Goal: Task Accomplishment & Management: Use online tool/utility

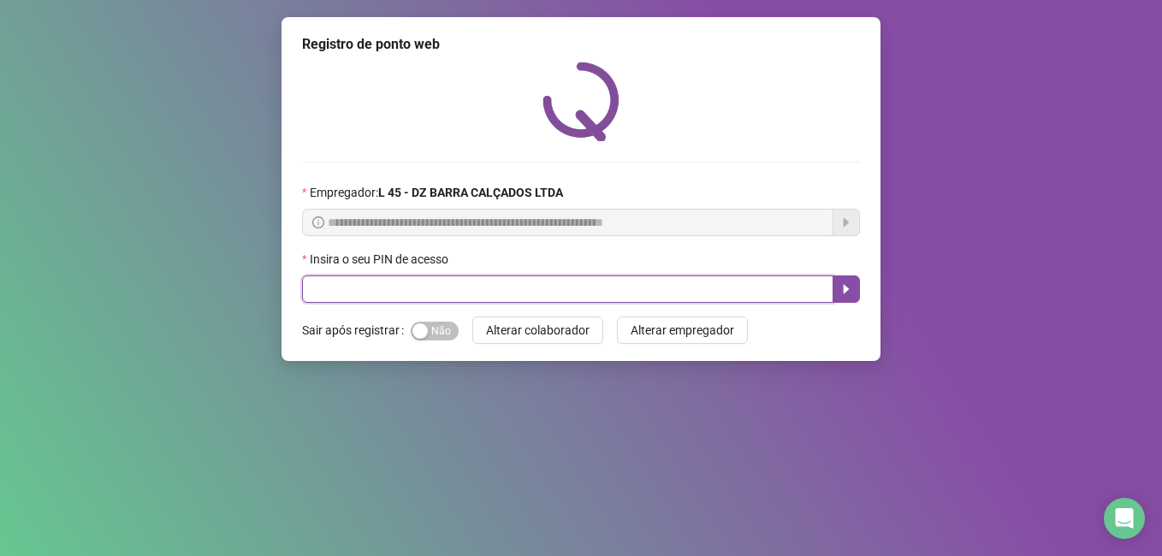
click at [355, 294] on input "text" at bounding box center [567, 289] width 531 height 27
type input "*****"
click at [849, 291] on icon "caret-right" at bounding box center [847, 289] width 14 height 14
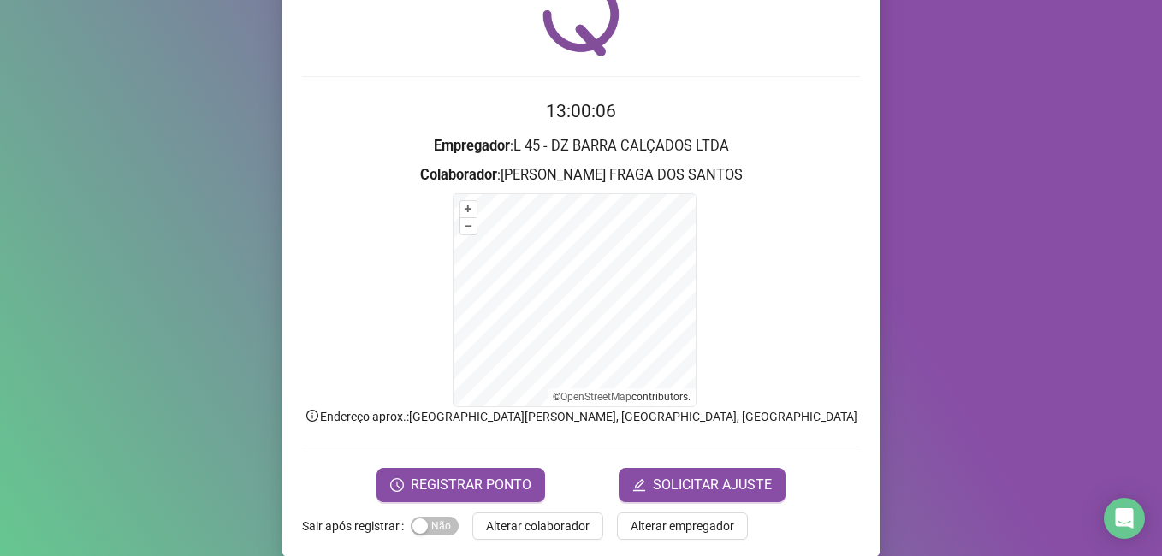
scroll to position [107, 0]
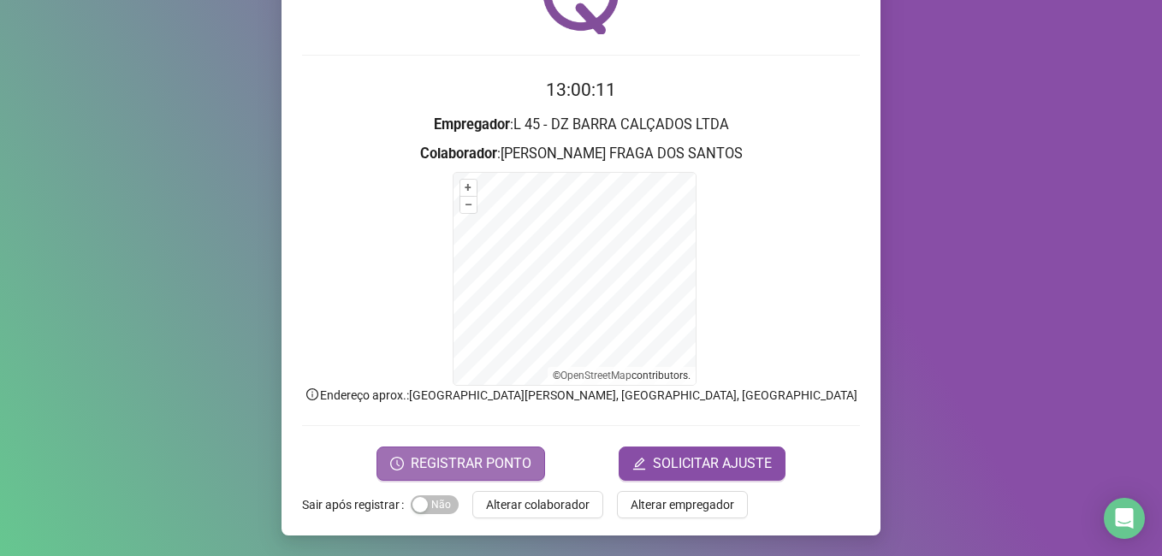
click at [466, 466] on span "REGISTRAR PONTO" at bounding box center [471, 464] width 121 height 21
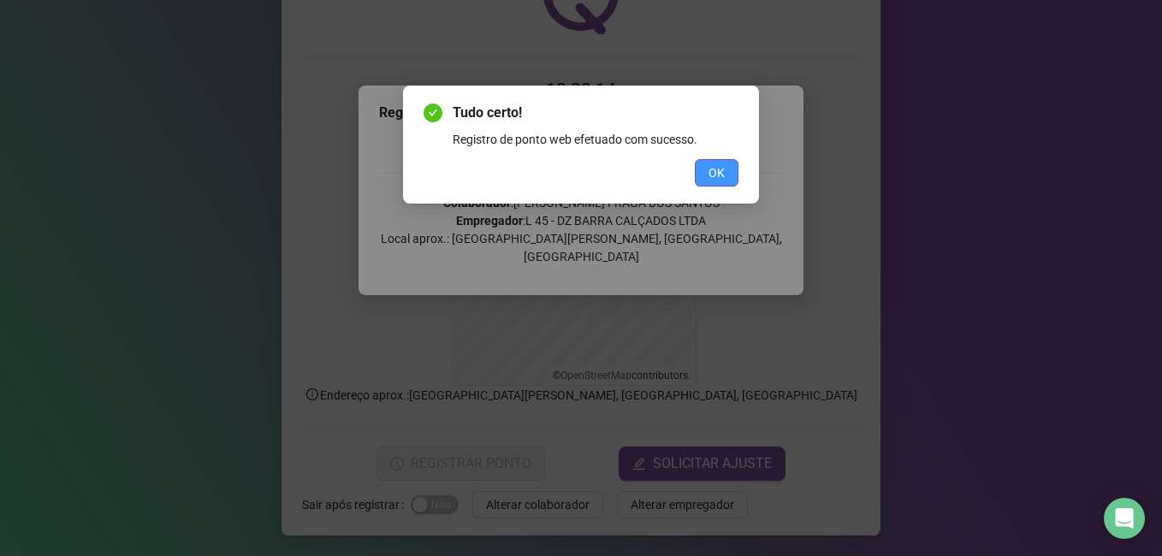
click at [717, 174] on span "OK" at bounding box center [717, 172] width 16 height 19
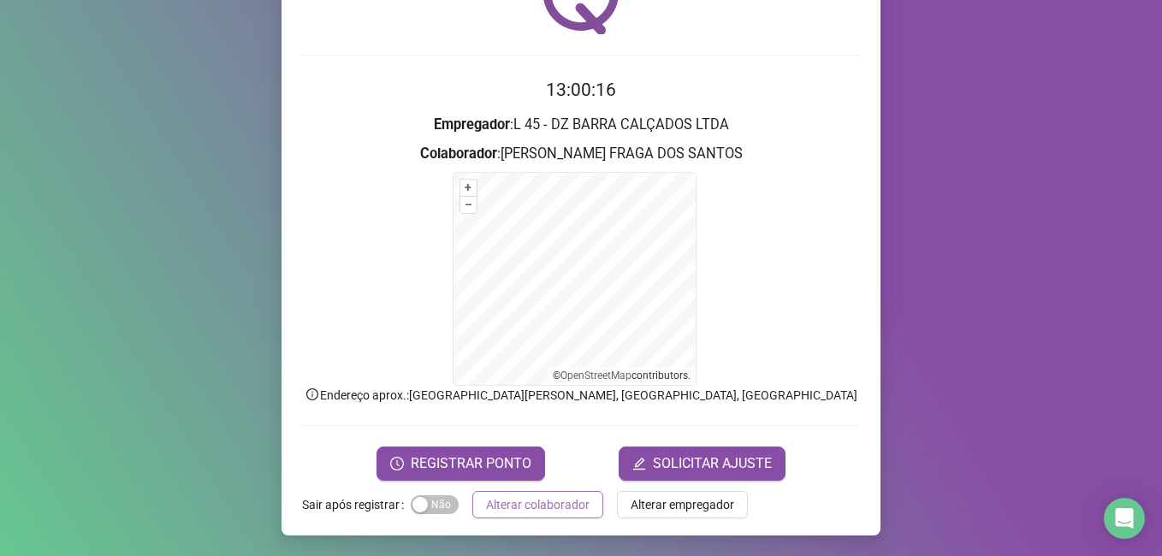
click at [512, 507] on span "Alterar colaborador" at bounding box center [538, 505] width 104 height 19
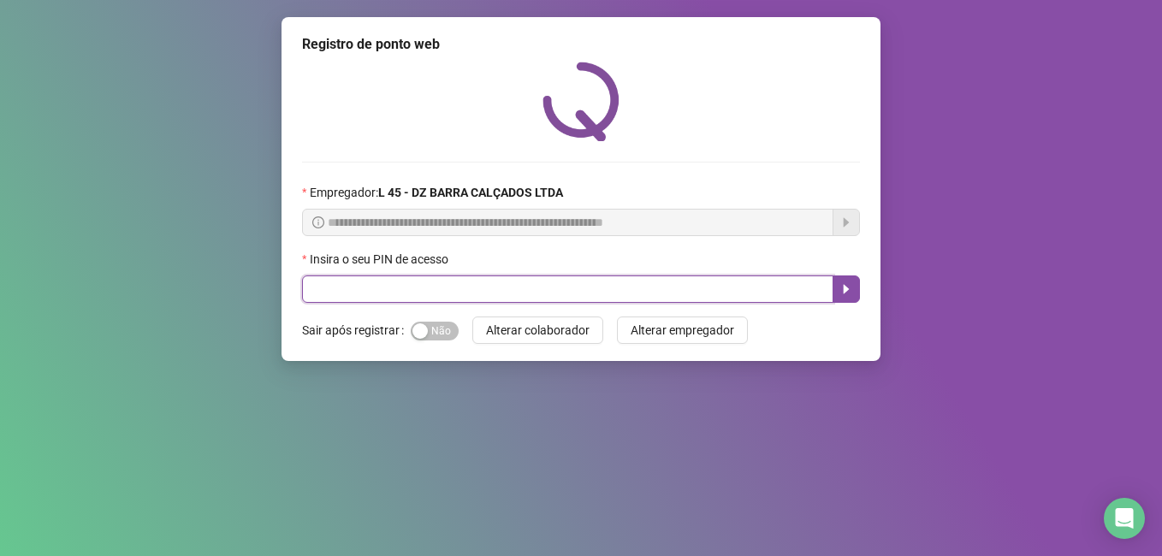
click at [339, 293] on input "text" at bounding box center [567, 289] width 531 height 27
type input "*****"
click at [852, 288] on icon "caret-right" at bounding box center [847, 289] width 14 height 14
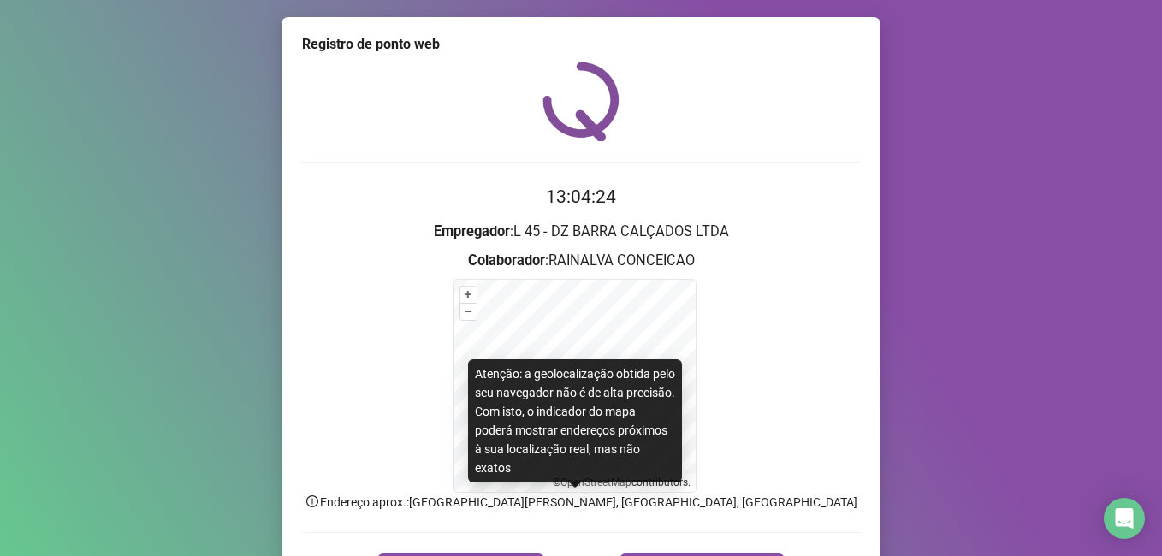
scroll to position [86, 0]
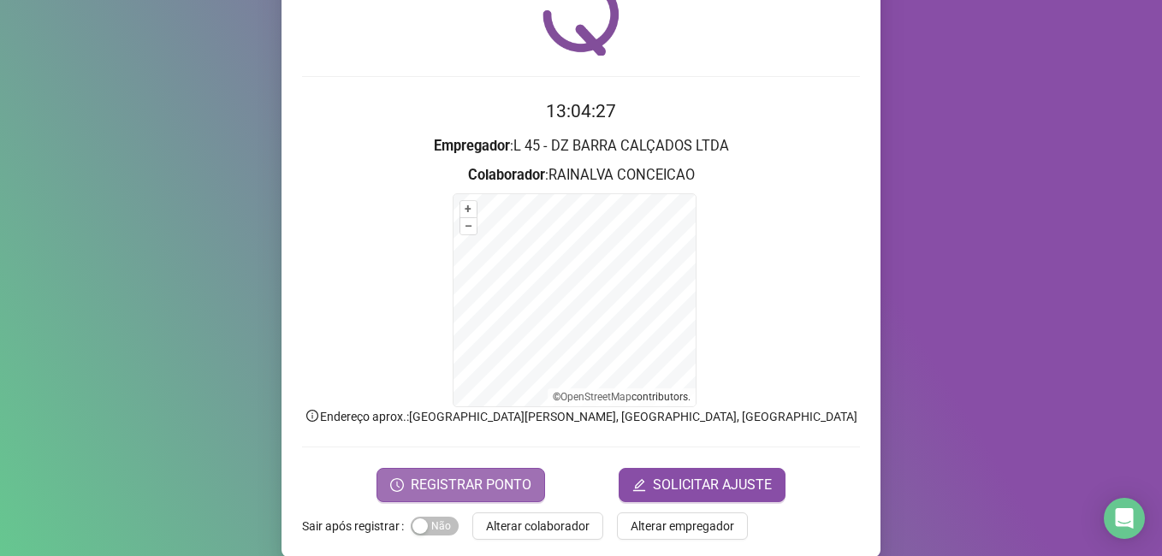
click at [435, 484] on span "REGISTRAR PONTO" at bounding box center [471, 485] width 121 height 21
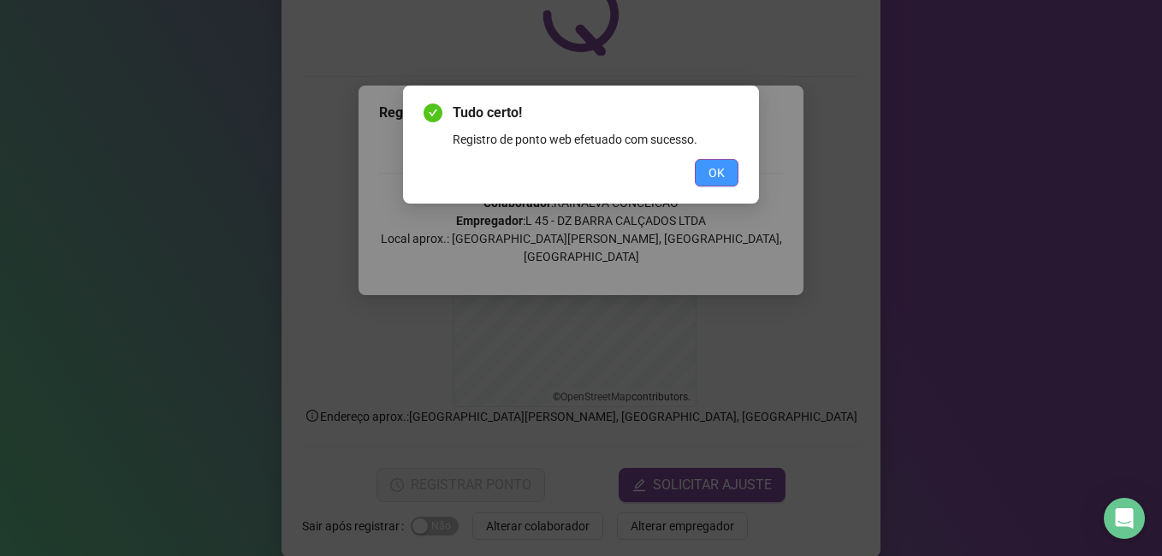
click at [721, 169] on span "OK" at bounding box center [717, 172] width 16 height 19
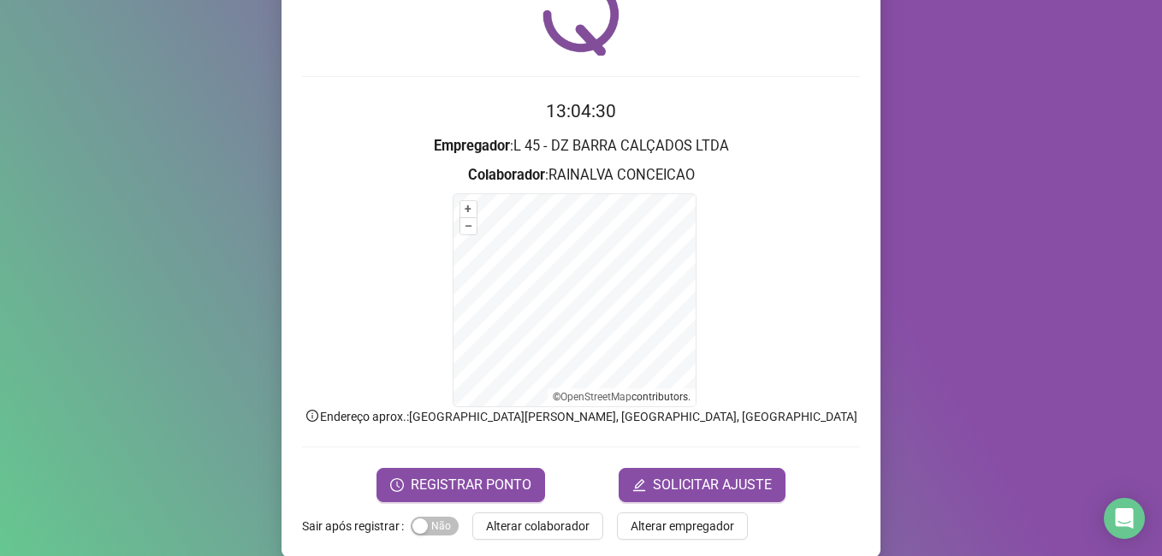
click at [537, 528] on span "Alterar colaborador" at bounding box center [538, 526] width 104 height 19
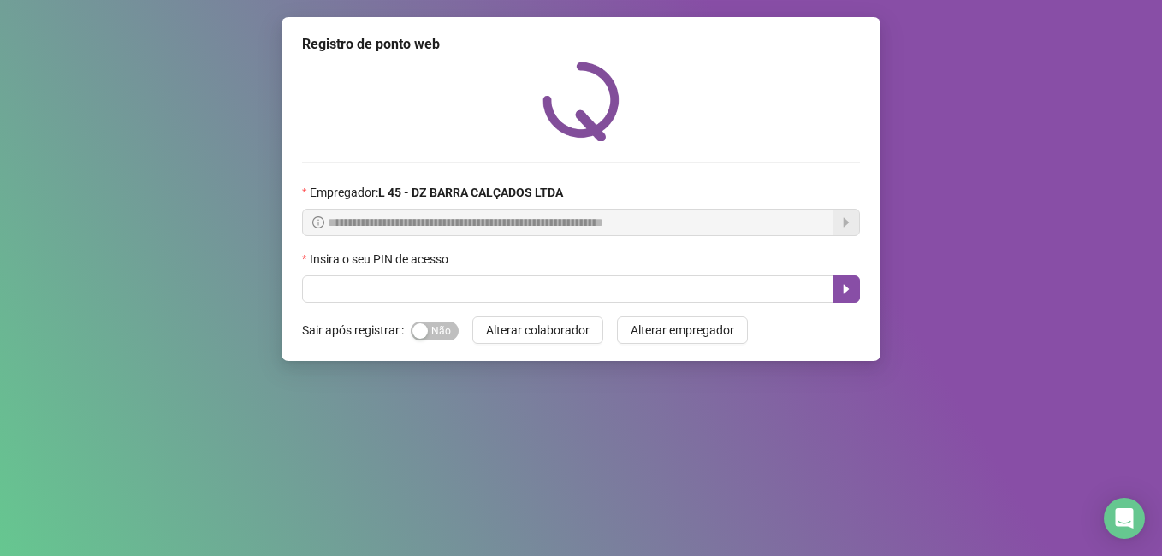
scroll to position [0, 0]
